Goal: Navigation & Orientation: Find specific page/section

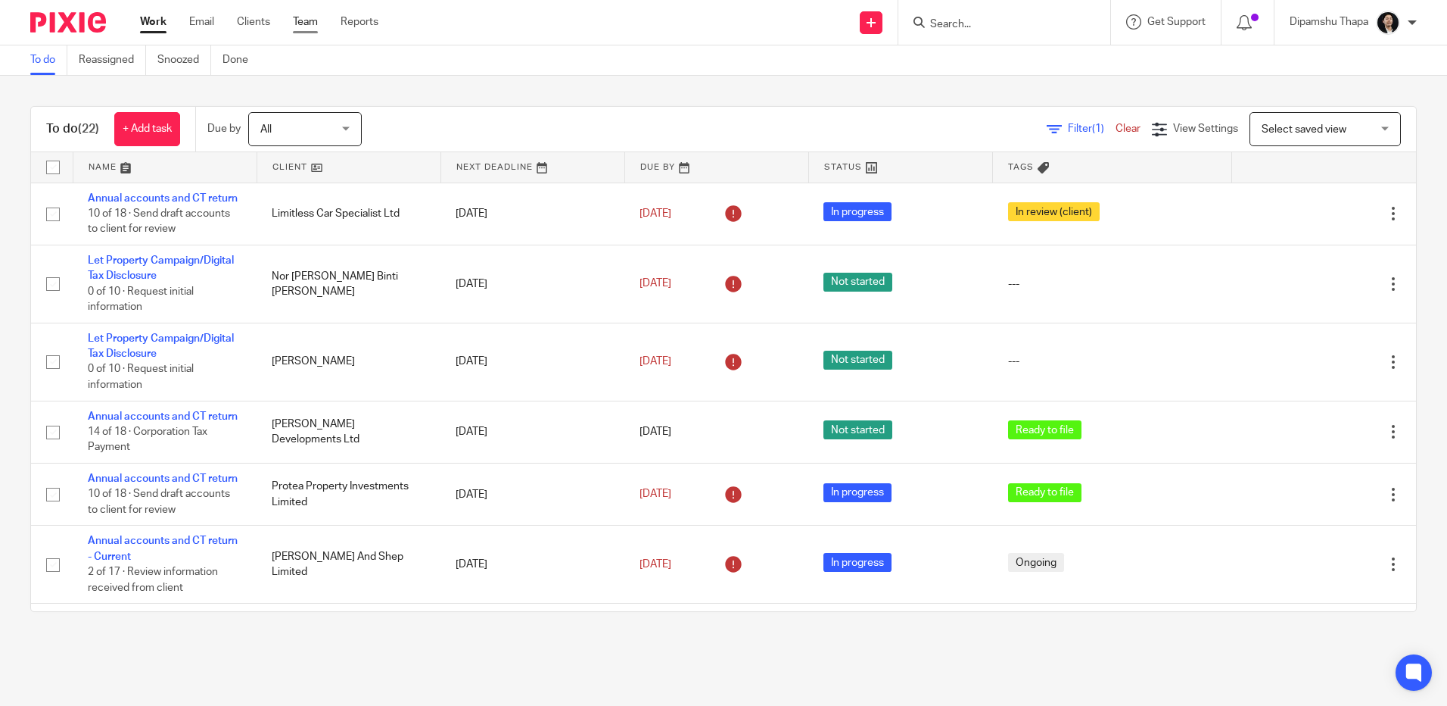
click at [311, 17] on link "Team" at bounding box center [305, 21] width 25 height 15
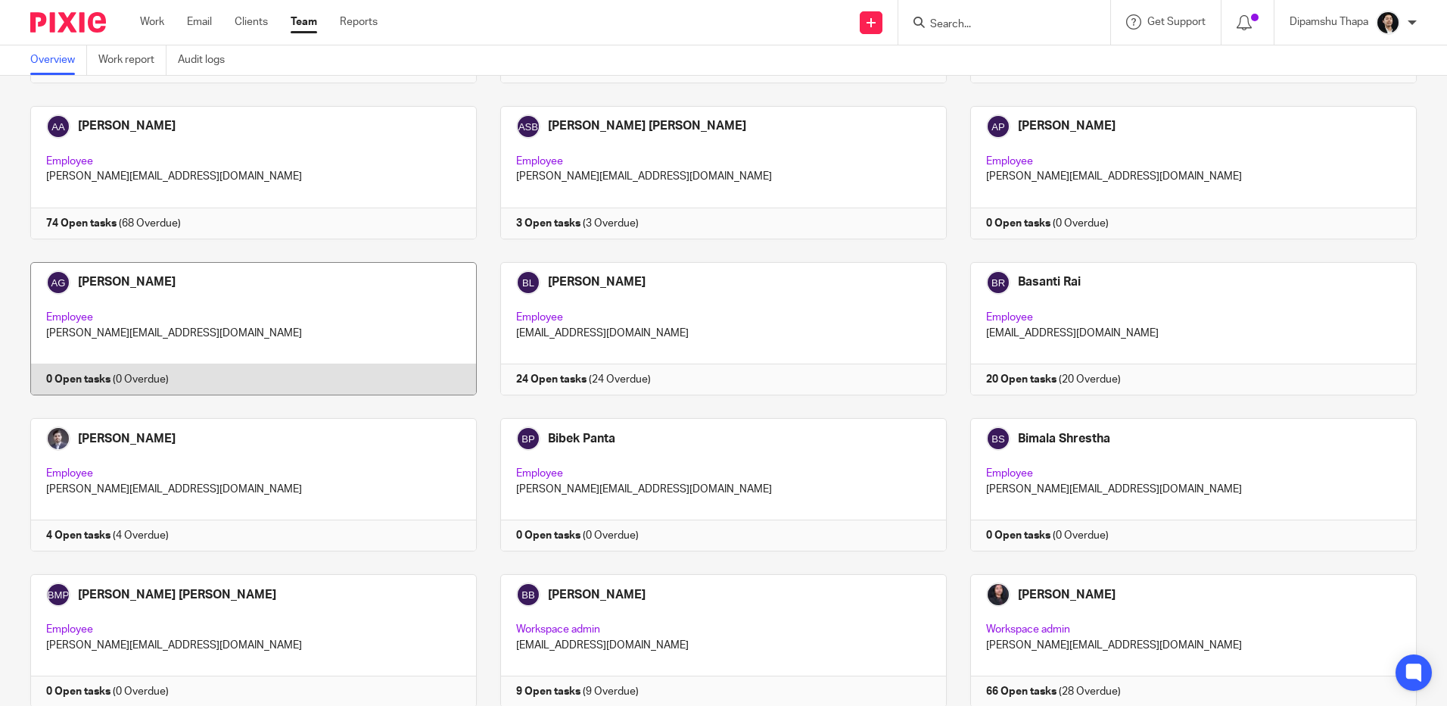
scroll to position [681, 0]
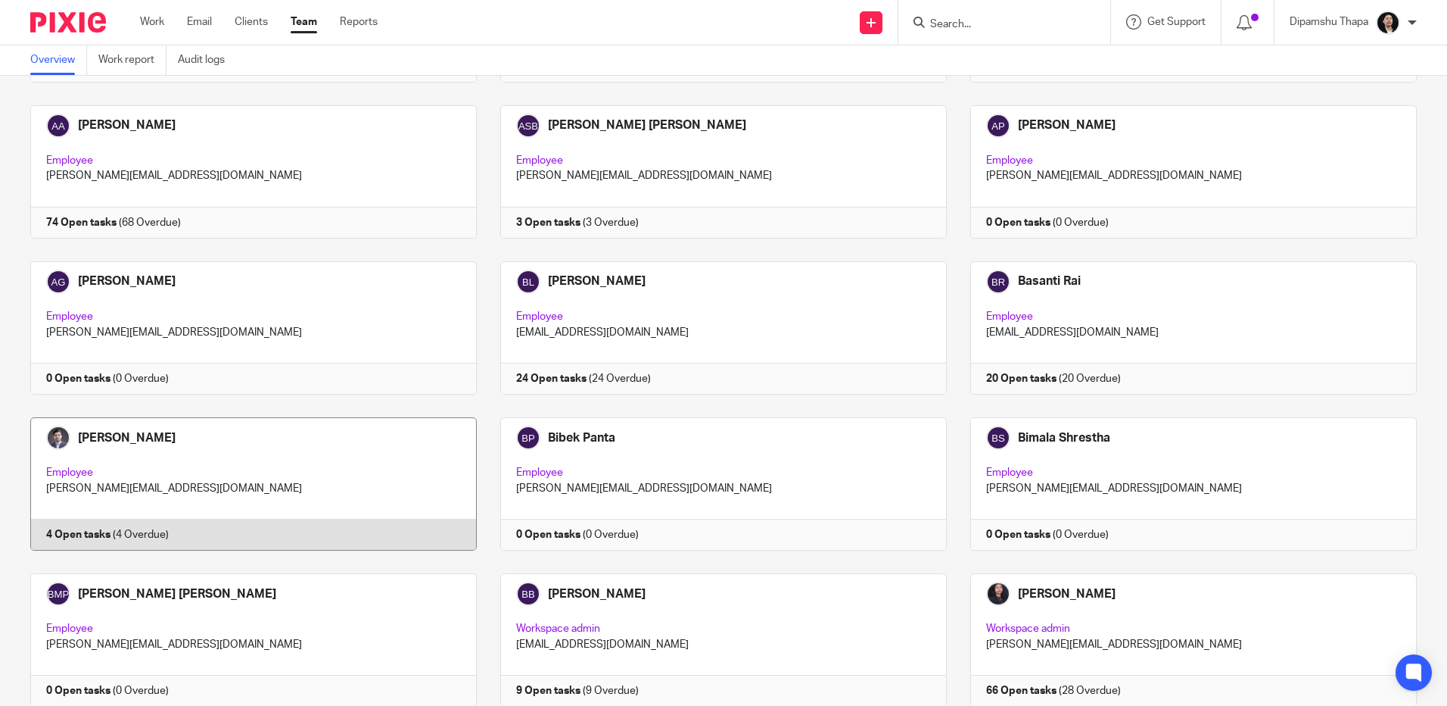
click at [296, 491] on link at bounding box center [242, 483] width 470 height 133
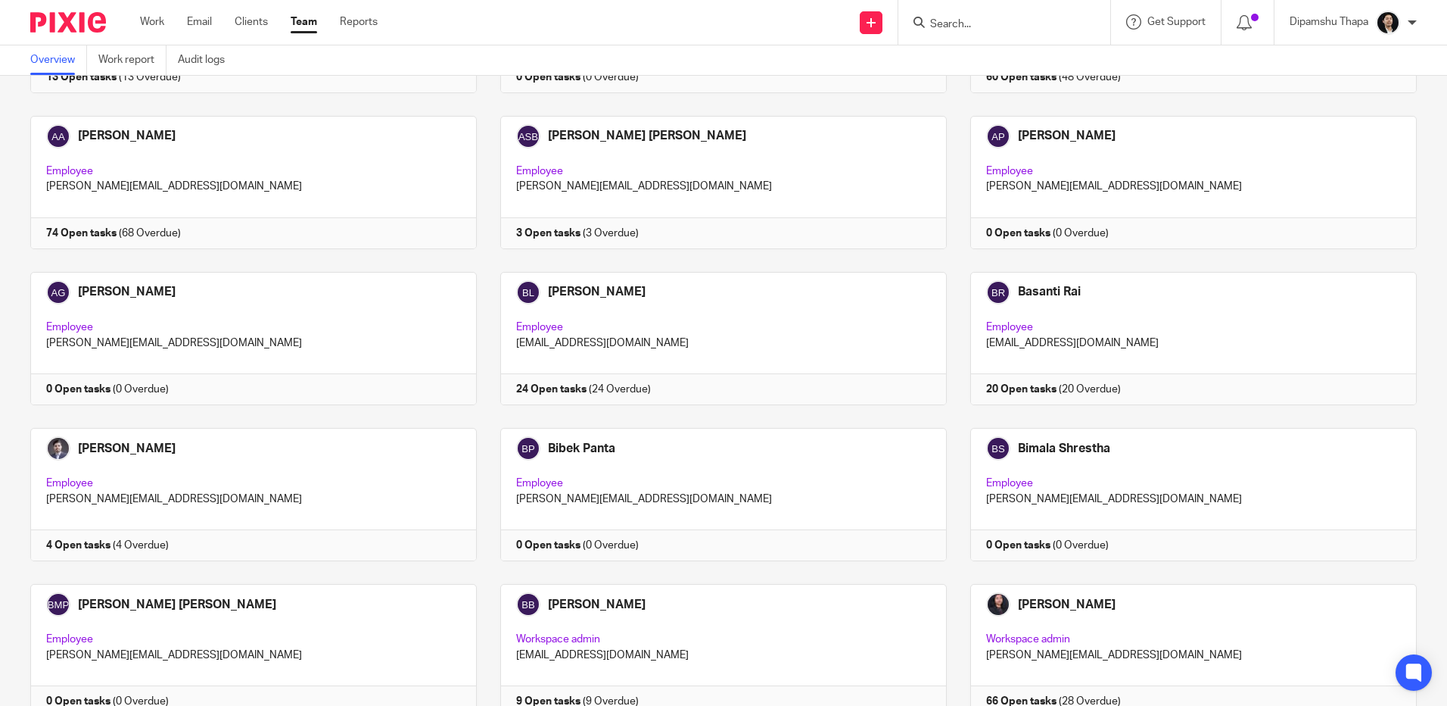
scroll to position [681, 0]
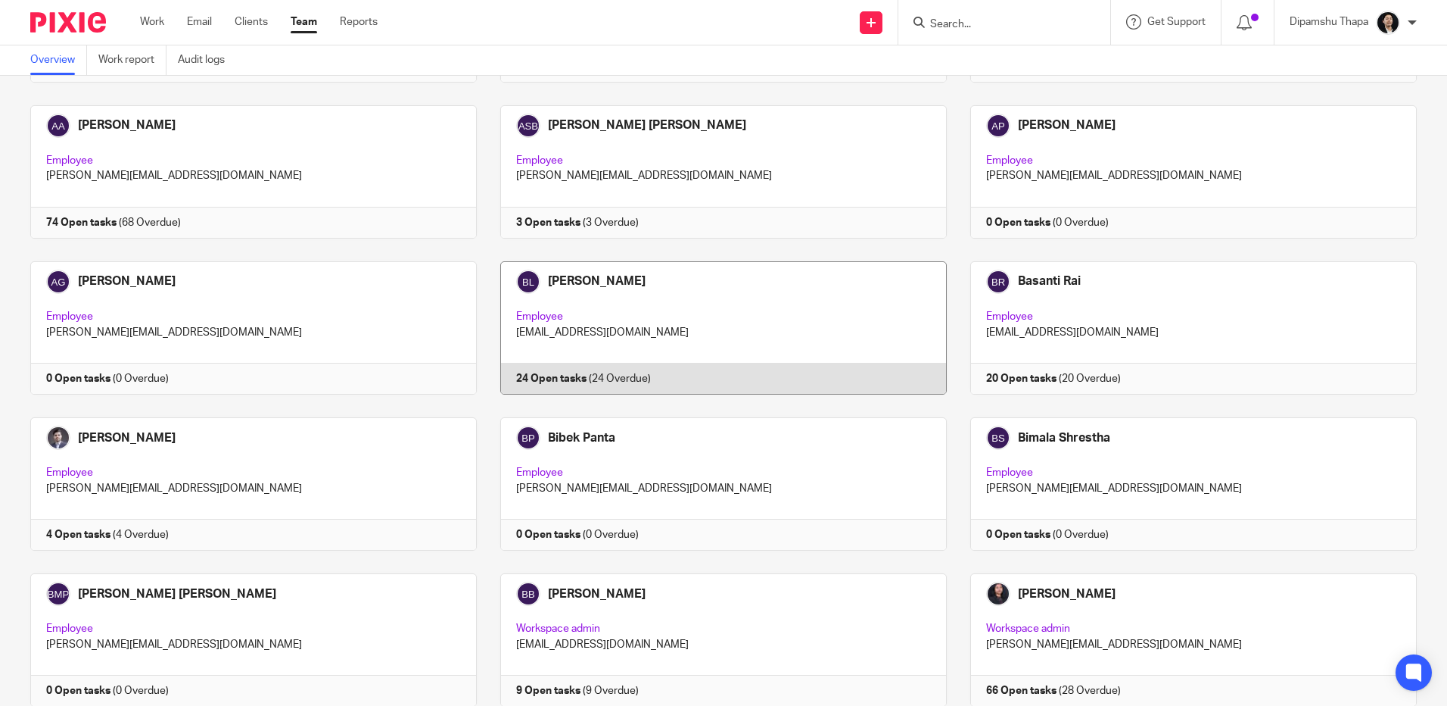
click at [840, 316] on link at bounding box center [712, 327] width 470 height 133
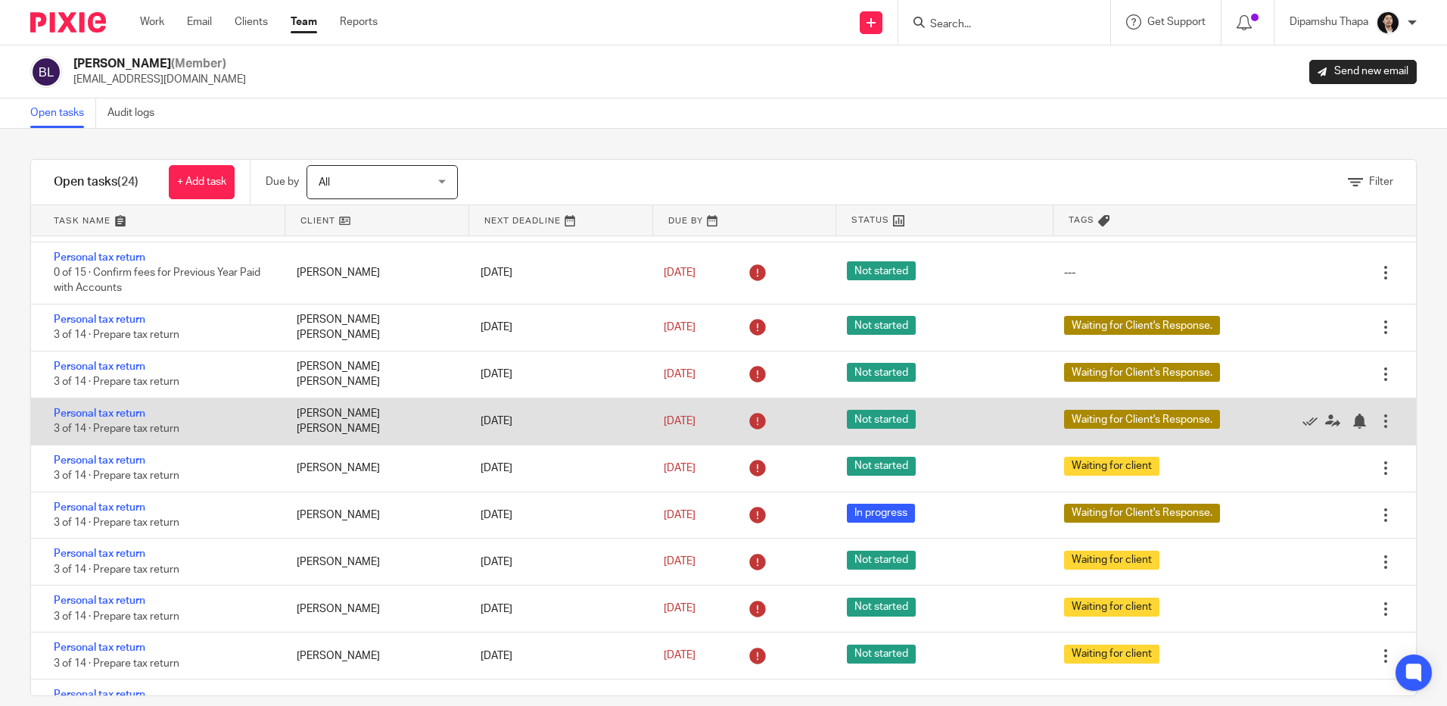
scroll to position [379, 0]
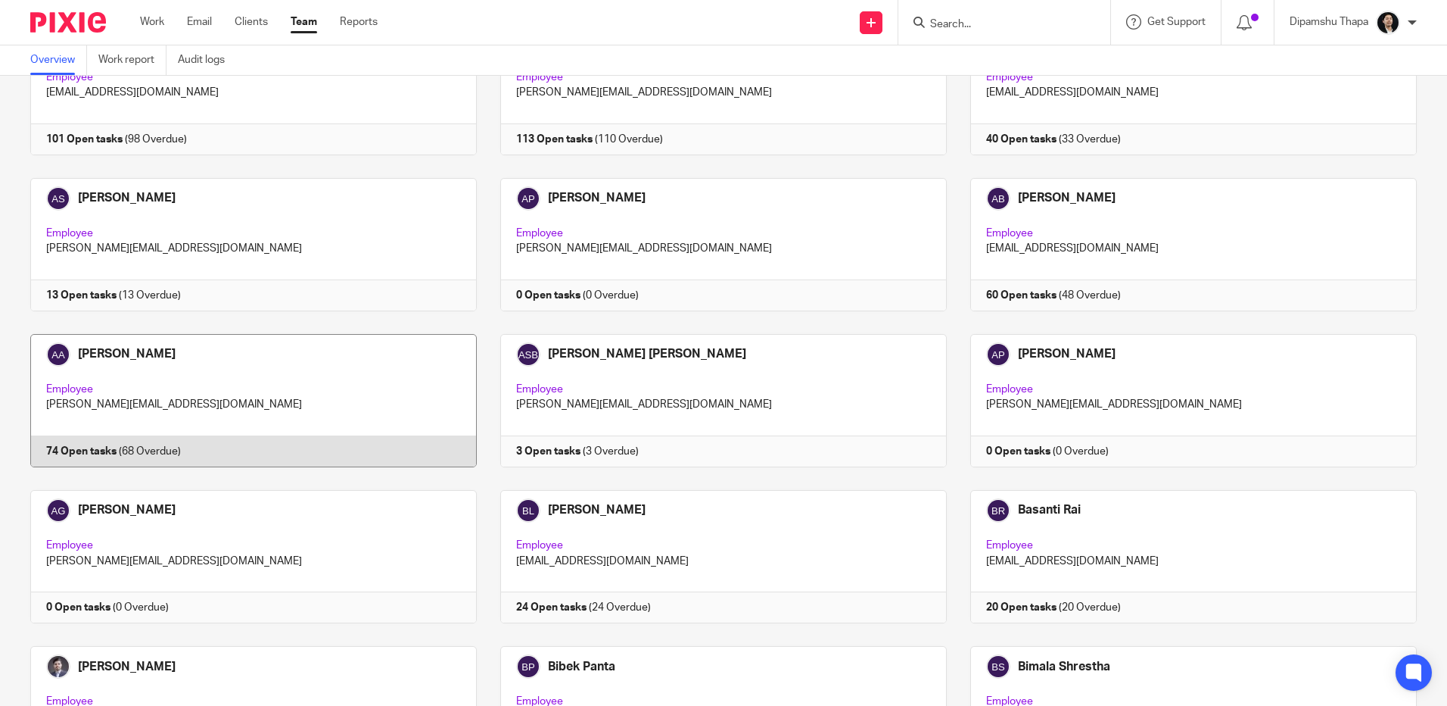
scroll to position [454, 0]
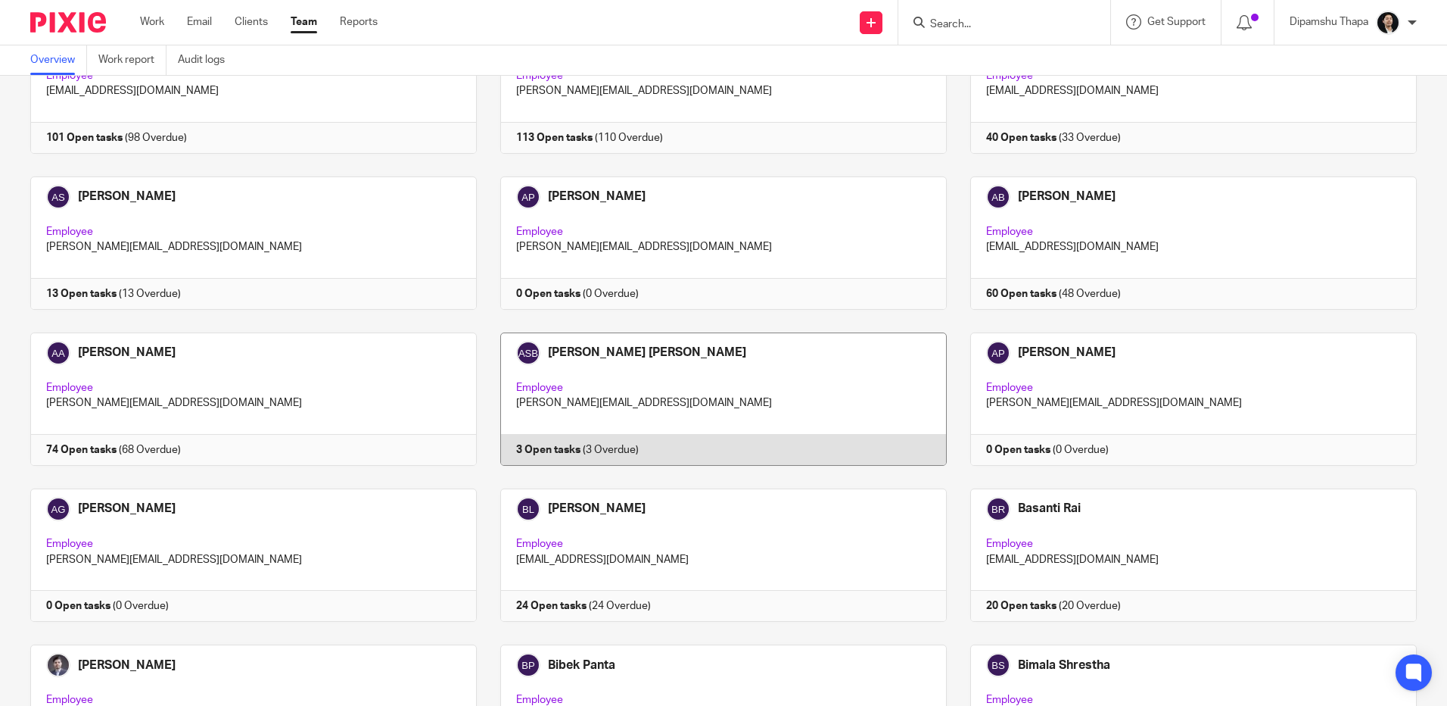
click at [613, 369] on link at bounding box center [712, 398] width 470 height 133
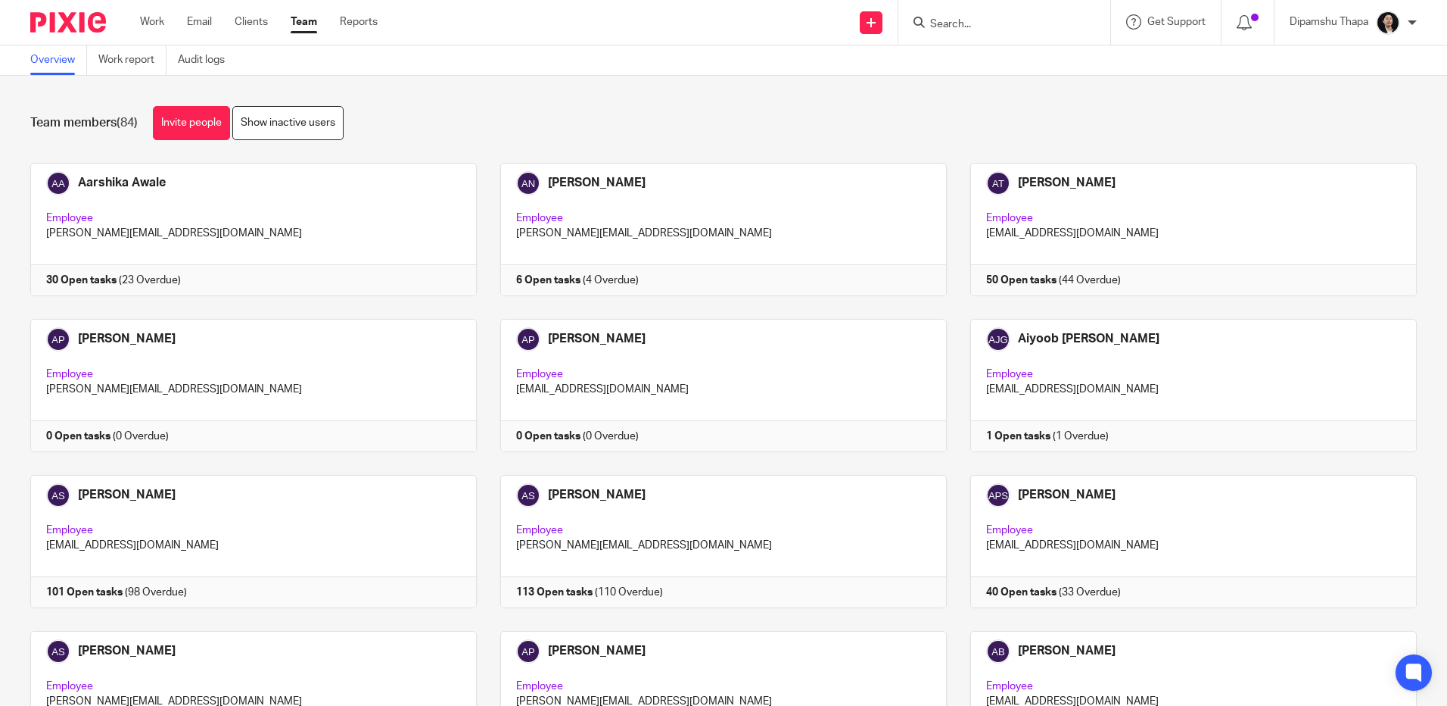
scroll to position [227, 0]
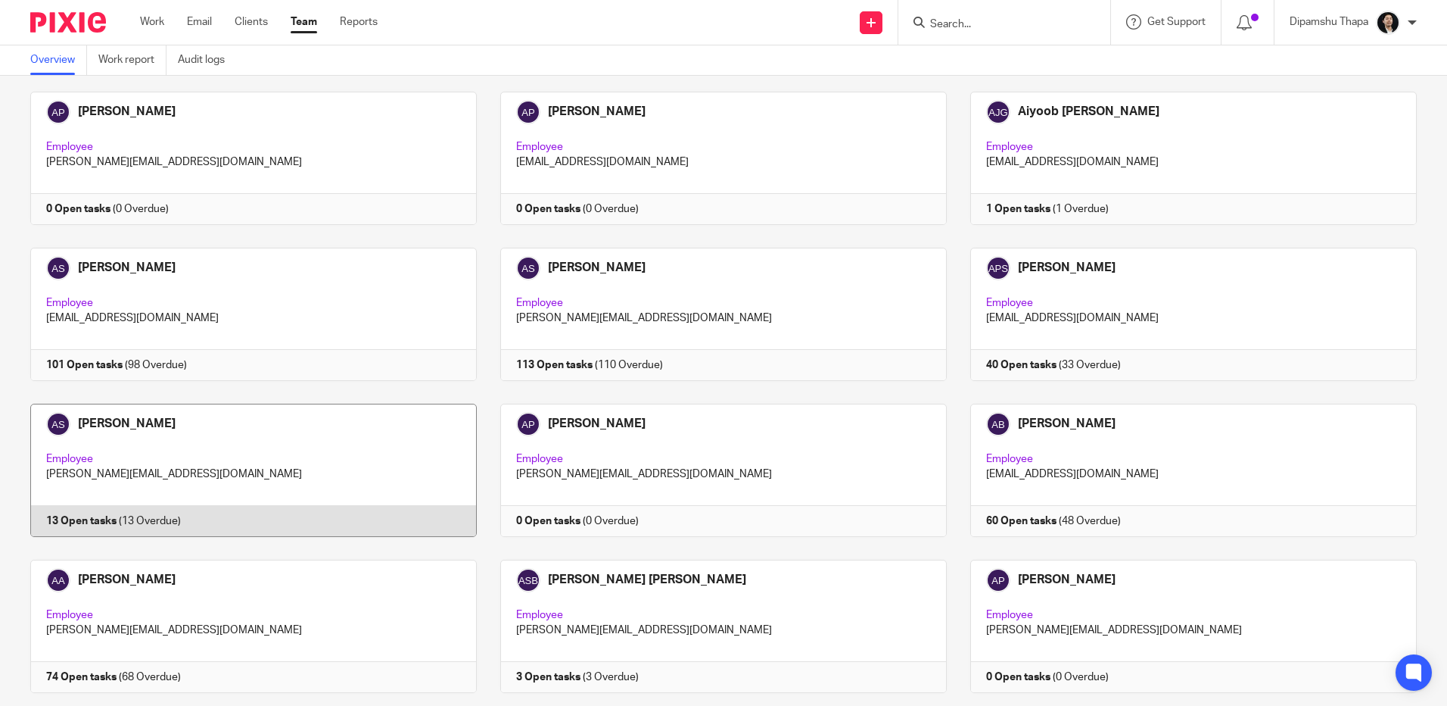
click at [331, 463] on link at bounding box center [242, 469] width 470 height 133
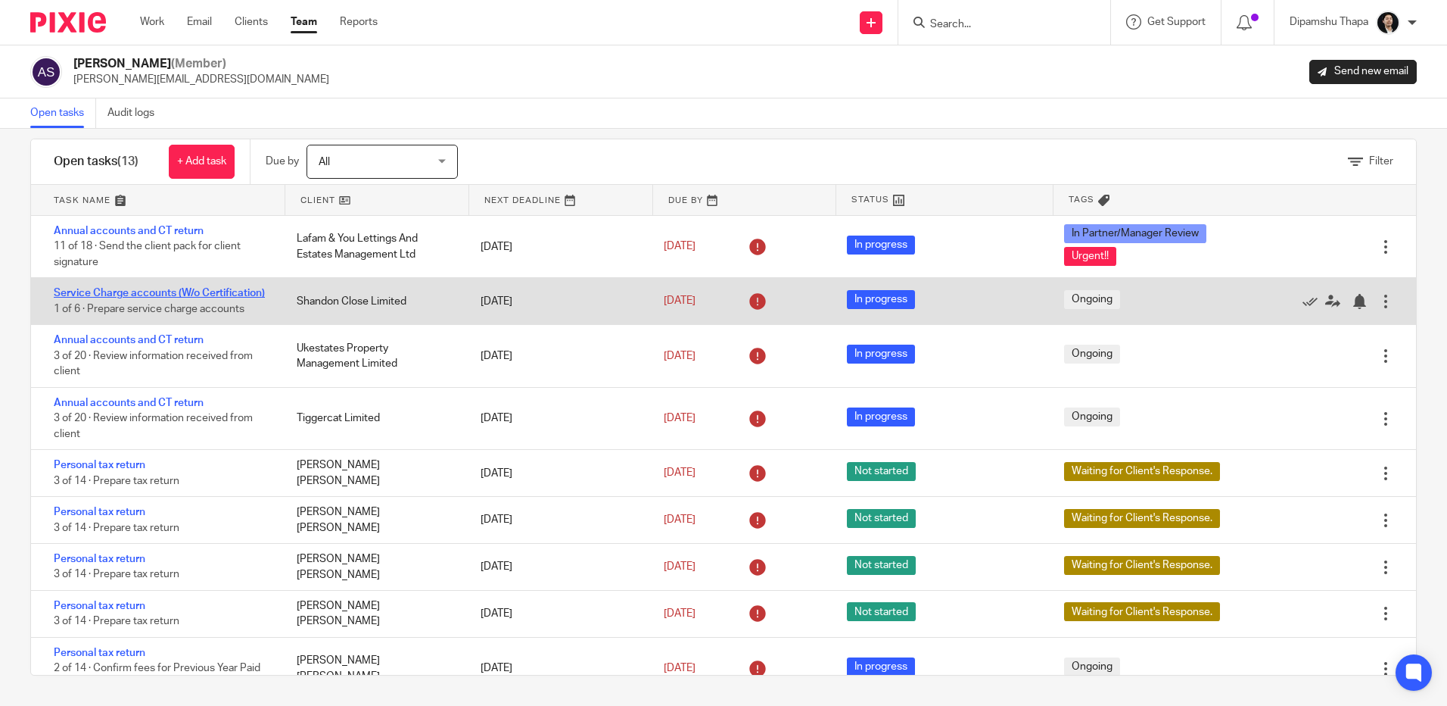
click at [151, 288] on link "Service Charge accounts (W/o Certification)" at bounding box center [159, 293] width 211 height 11
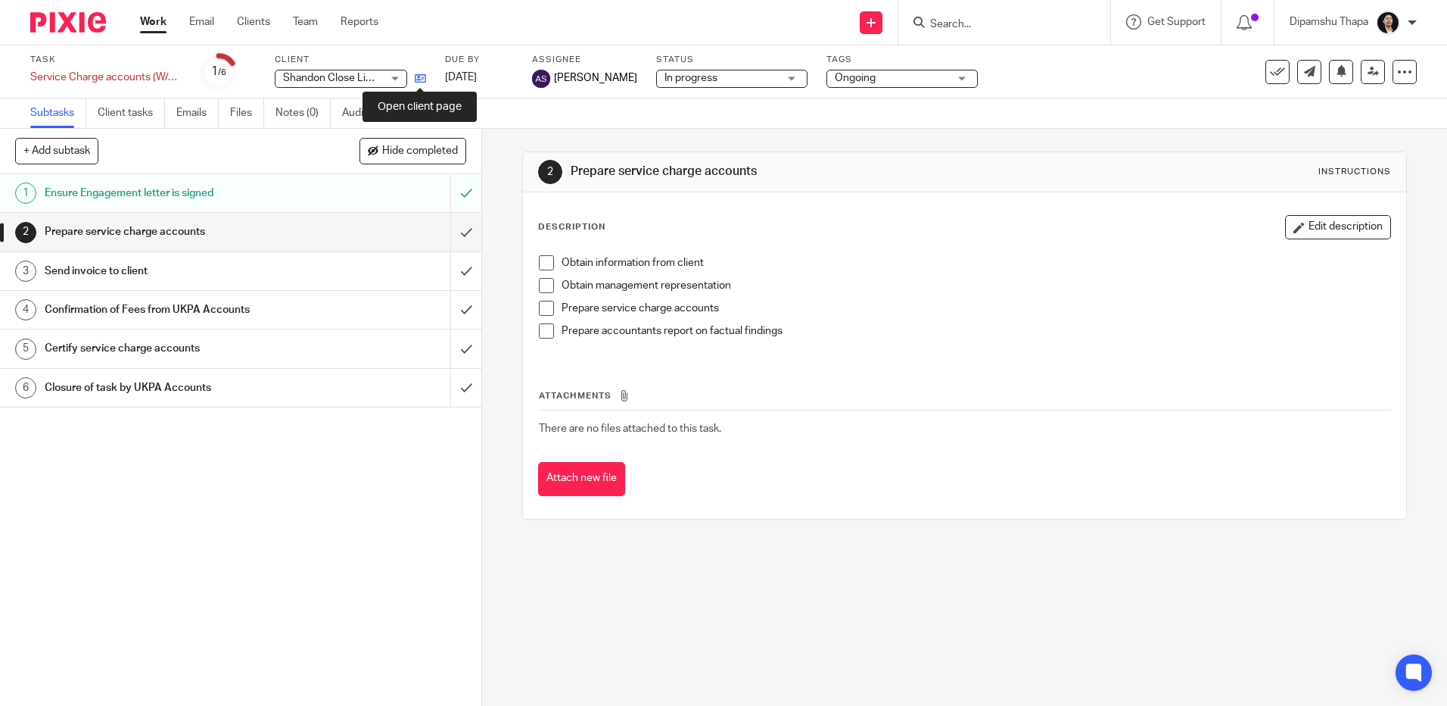
click at [421, 74] on icon at bounding box center [420, 78] width 11 height 11
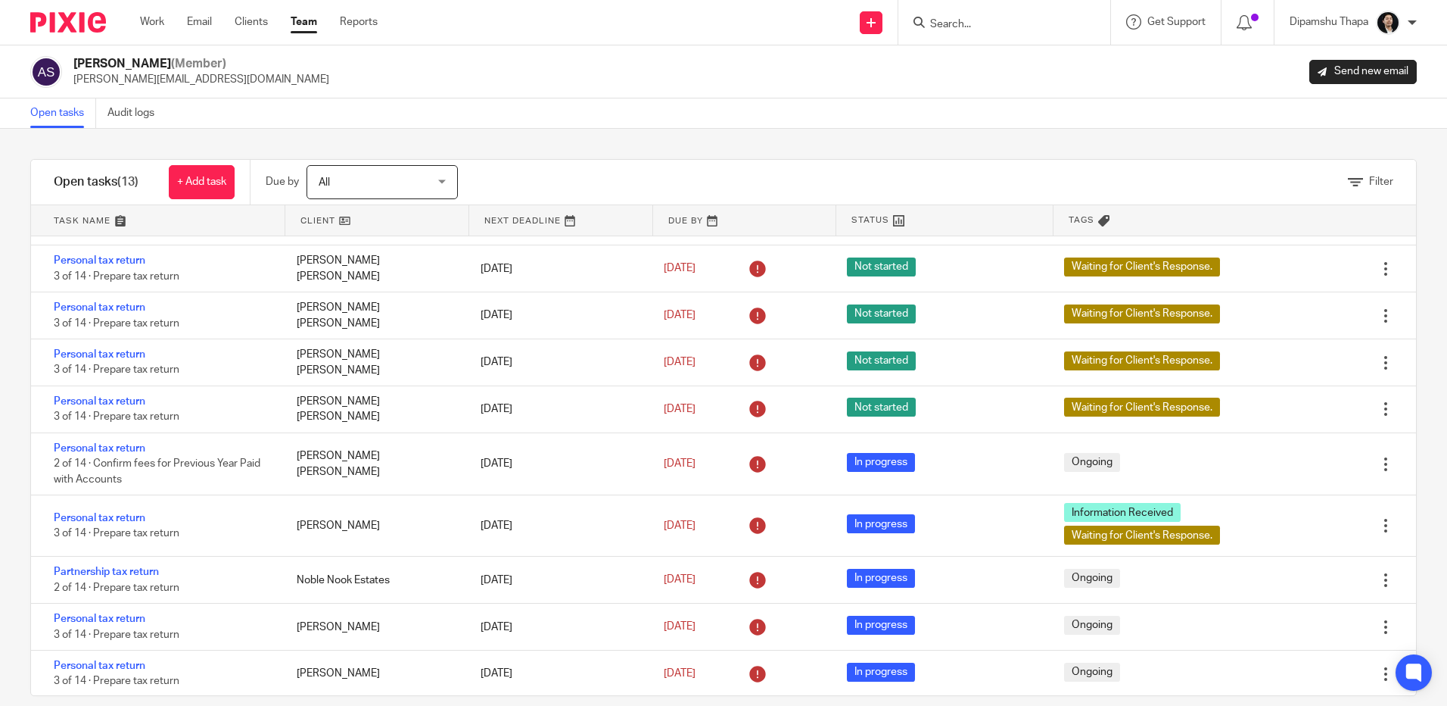
scroll to position [20, 0]
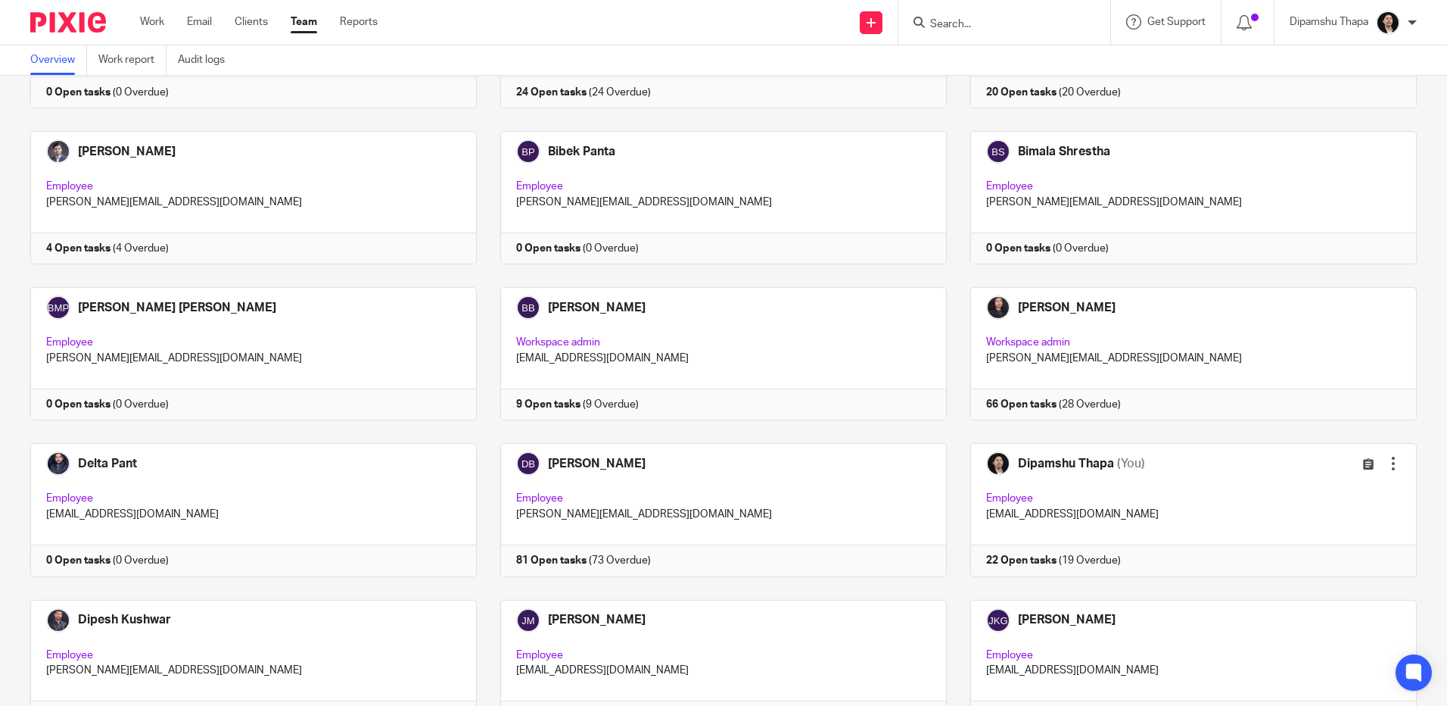
scroll to position [984, 0]
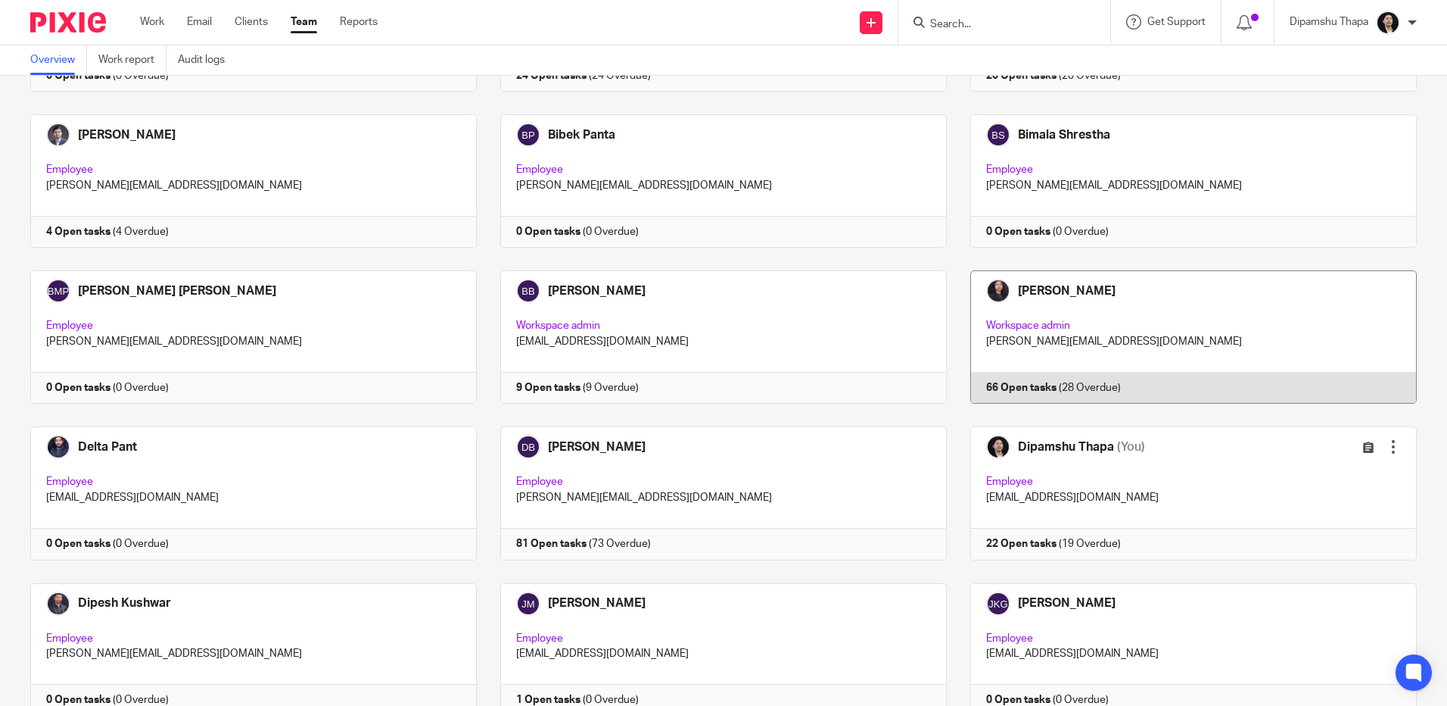
click at [1237, 342] on link at bounding box center [1182, 336] width 470 height 133
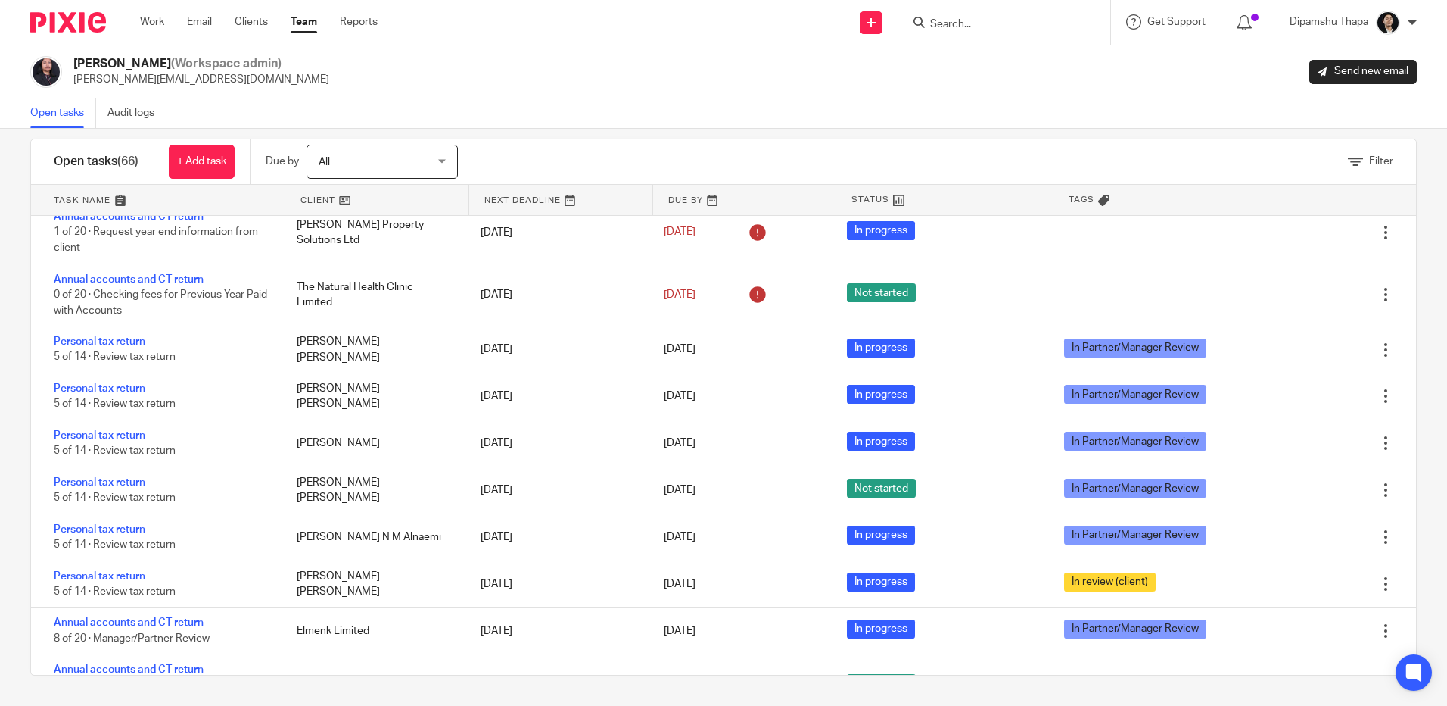
scroll to position [1036, 0]
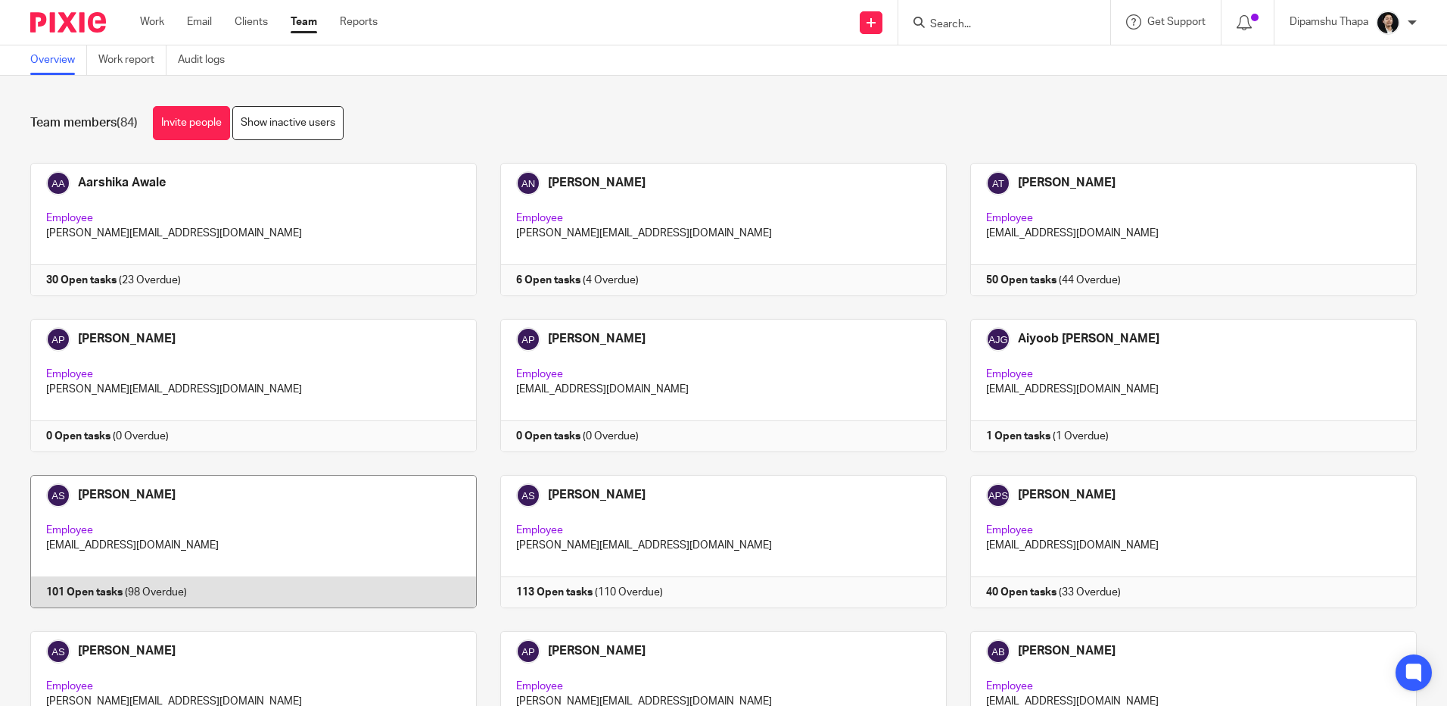
click at [216, 515] on link at bounding box center [242, 541] width 470 height 133
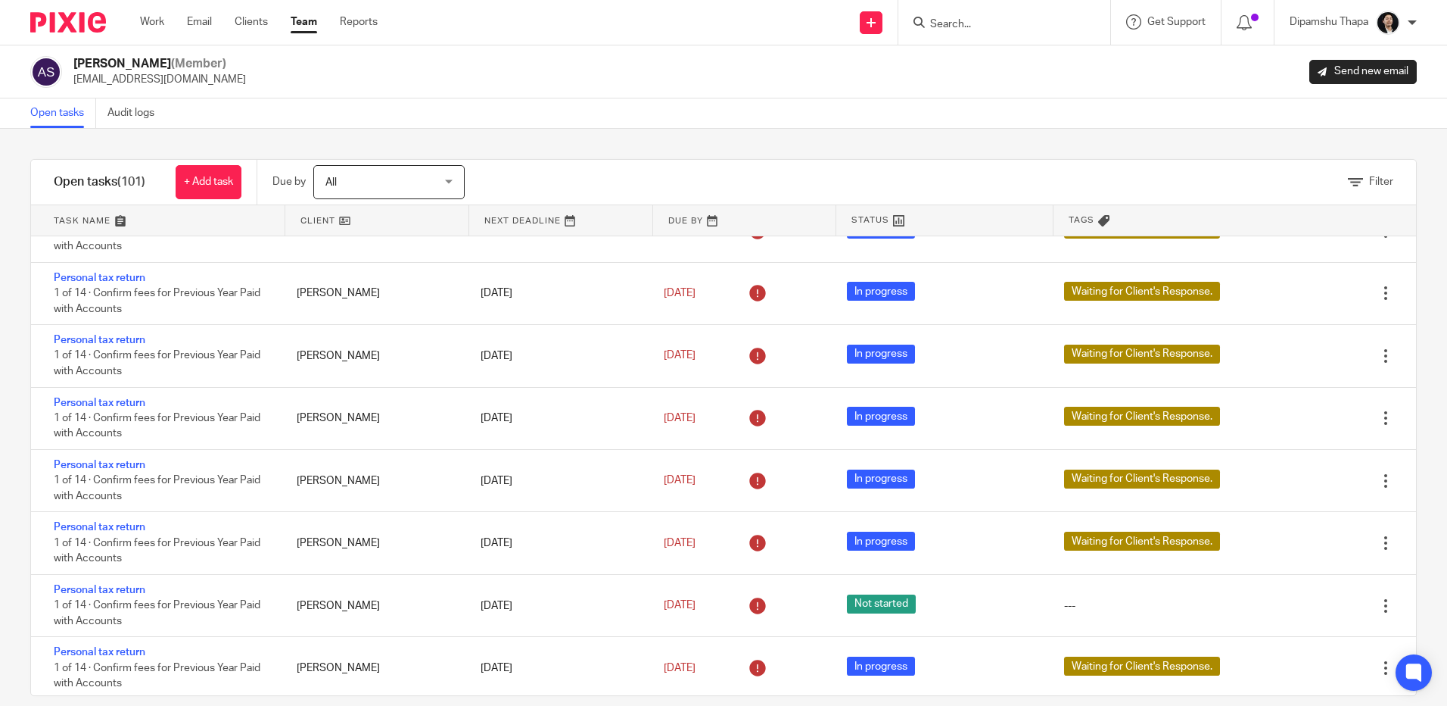
scroll to position [4845, 0]
